Goal: Information Seeking & Learning: Learn about a topic

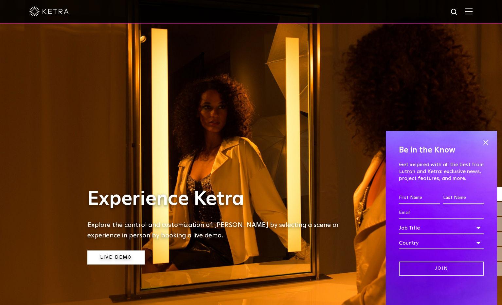
scroll to position [31, 0]
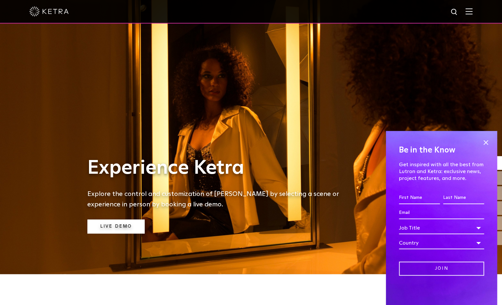
click at [116, 228] on link "Live Demo" at bounding box center [115, 227] width 57 height 14
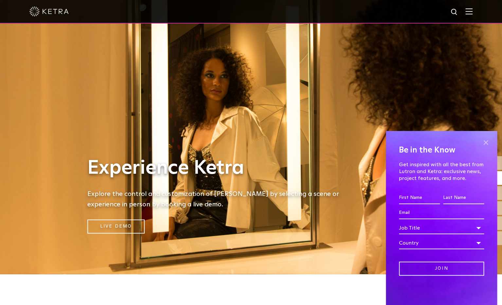
click at [486, 143] on span at bounding box center [485, 143] width 10 height 10
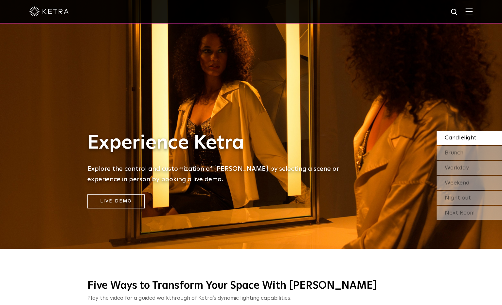
scroll to position [48, 0]
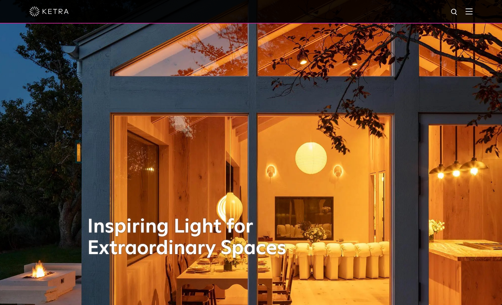
click at [468, 9] on img at bounding box center [468, 11] width 7 height 6
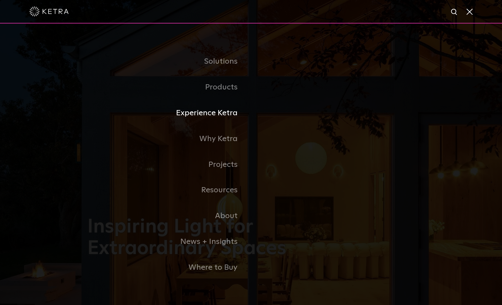
click at [227, 112] on link "Experience Ketra" at bounding box center [168, 113] width 163 height 26
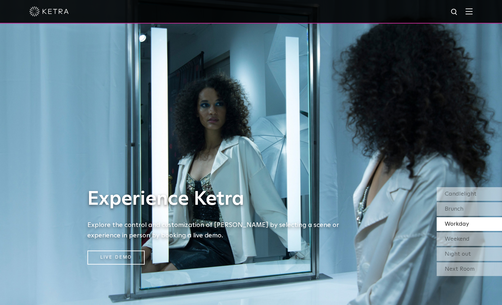
click at [470, 11] on img at bounding box center [468, 11] width 7 height 6
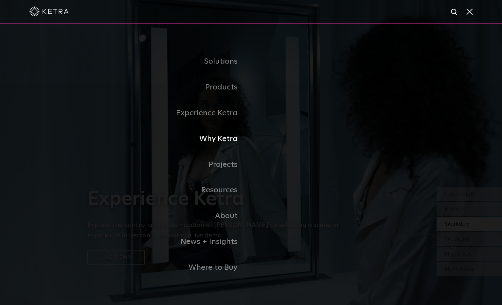
click at [222, 142] on link "Why Ketra" at bounding box center [168, 139] width 163 height 26
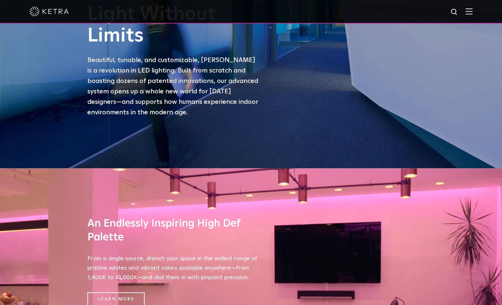
scroll to position [4, 0]
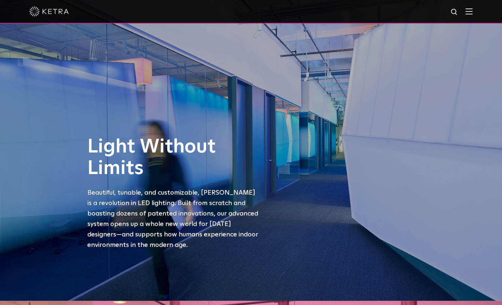
click at [471, 13] on img at bounding box center [468, 11] width 7 height 6
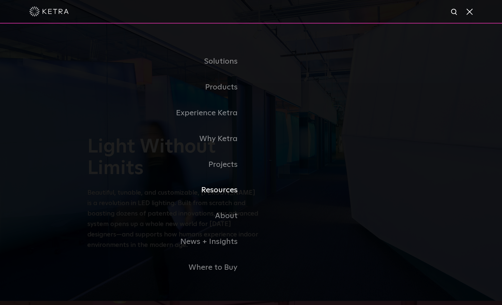
click at [233, 192] on link "Resources" at bounding box center [168, 191] width 163 height 26
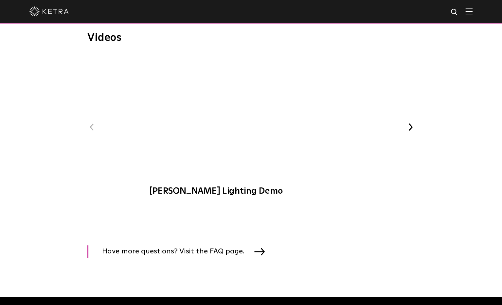
scroll to position [779, 0]
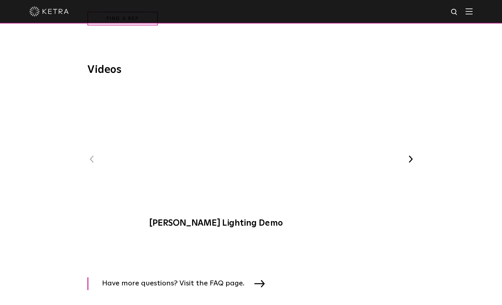
click at [409, 157] on button "Next" at bounding box center [410, 159] width 9 height 9
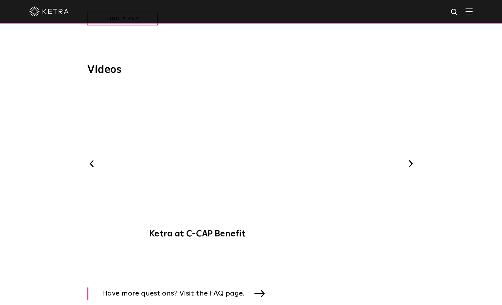
click at [407, 164] on button "Next" at bounding box center [410, 164] width 9 height 9
click at [410, 165] on button "Next" at bounding box center [410, 164] width 9 height 9
click at [410, 163] on button "Next" at bounding box center [410, 164] width 9 height 9
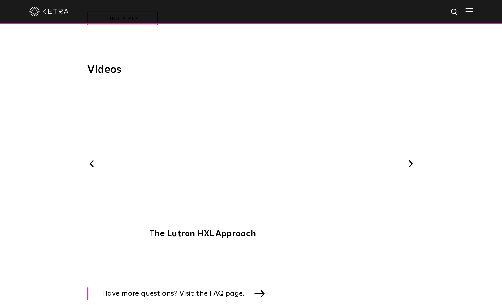
click at [410, 163] on button "Next" at bounding box center [410, 164] width 9 height 9
click at [91, 161] on button "Previous" at bounding box center [91, 164] width 9 height 9
click at [248, 155] on span "[PERSON_NAME] at Bodyrok Fitness Studio" at bounding box center [251, 166] width 220 height 160
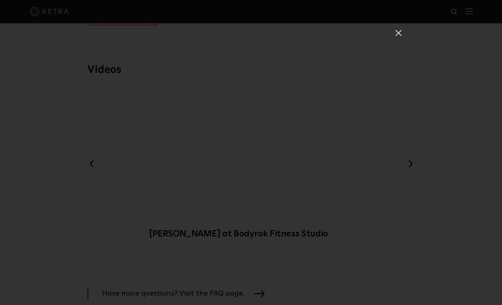
click at [398, 33] on span at bounding box center [397, 32] width 7 height 7
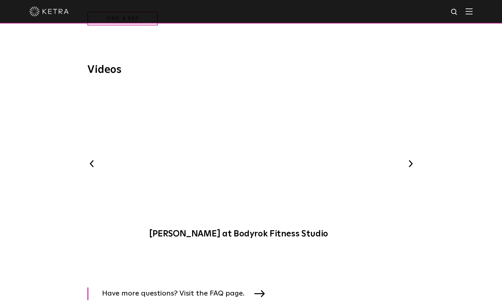
click at [93, 163] on button "Previous" at bounding box center [91, 164] width 9 height 9
click at [91, 164] on button "Previous" at bounding box center [91, 164] width 9 height 9
